Goal: Transaction & Acquisition: Purchase product/service

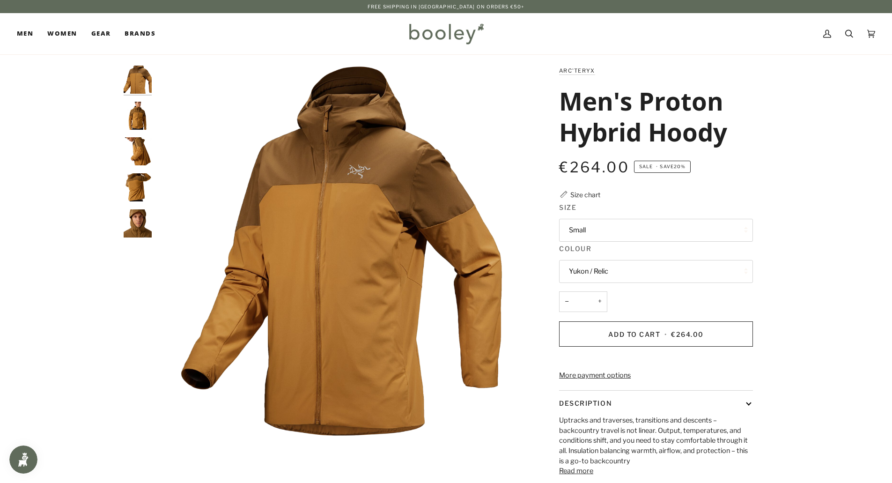
click at [141, 123] on img "Arc'teryx Men's Proton Hybrid Hoody - Booley Galway" at bounding box center [138, 116] width 28 height 28
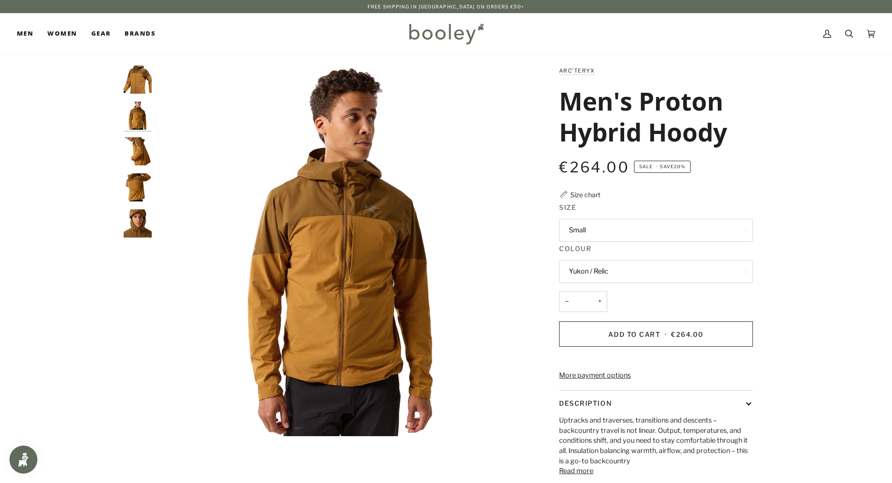
click at [138, 156] on img "Arc'teryx Men's Proton Hybrid Hoody - Booley Galway" at bounding box center [138, 151] width 28 height 28
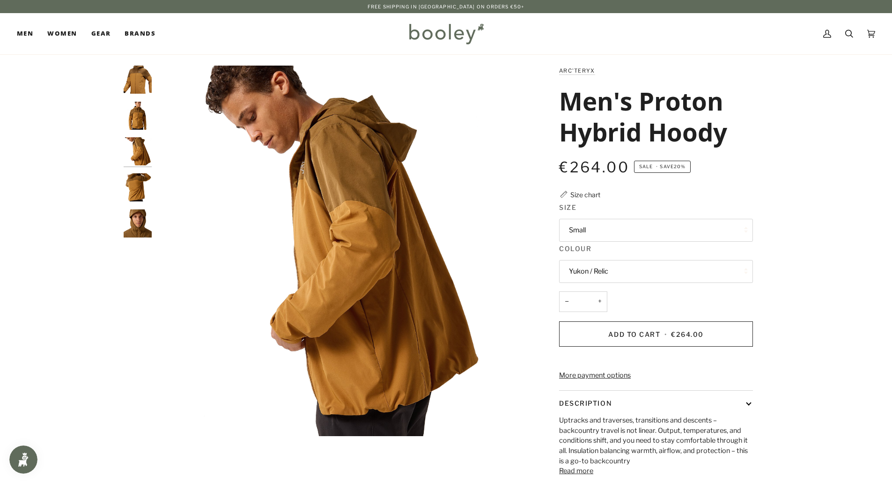
click at [135, 186] on img "Arc'teryx Men's Proton Hybrid Hoody - Booley Galway" at bounding box center [138, 187] width 28 height 28
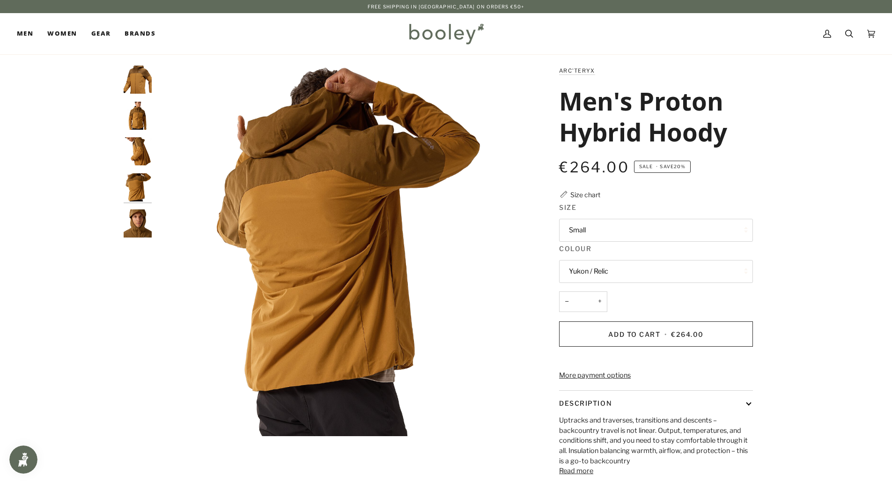
click at [136, 219] on img "Arc'teryx Men's Proton Hybrid Hoody - Booley Galway" at bounding box center [138, 223] width 28 height 28
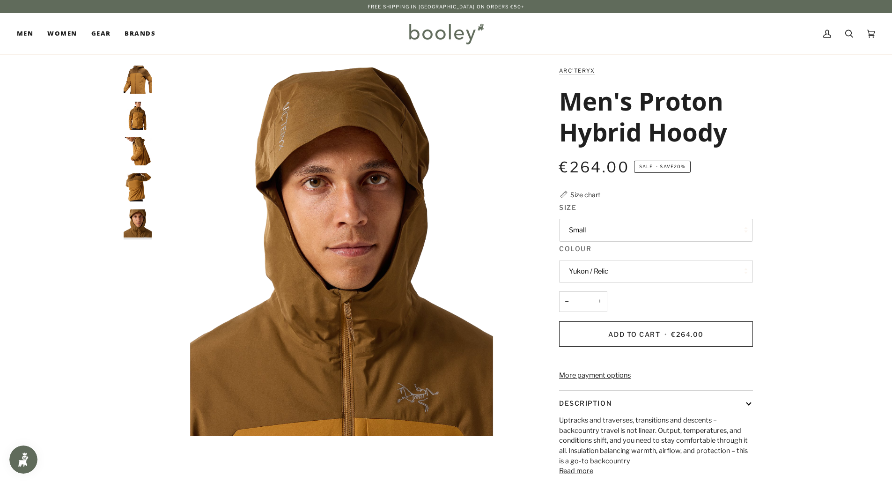
click at [129, 149] on img "Arc'teryx Men's Proton Hybrid Hoody - Booley Galway" at bounding box center [138, 151] width 28 height 28
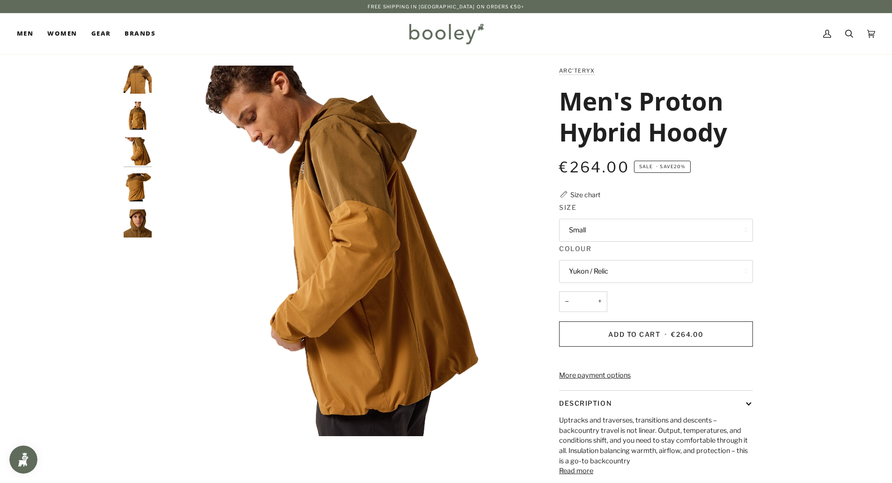
click at [138, 192] on img "Arc'teryx Men's Proton Hybrid Hoody - Booley Galway" at bounding box center [138, 187] width 28 height 28
